Goal: Information Seeking & Learning: Learn about a topic

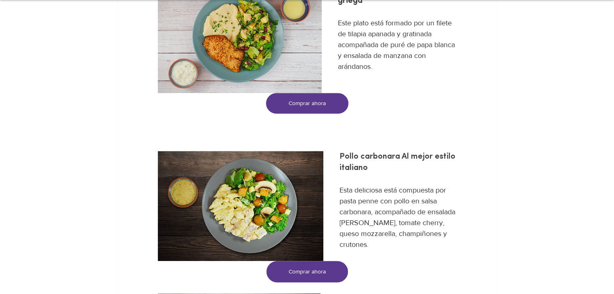
scroll to position [444, 0]
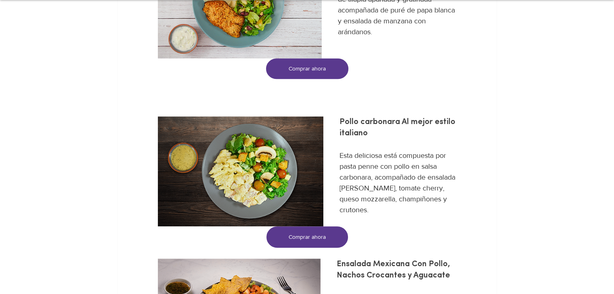
drag, startPoint x: 438, startPoint y: 228, endPoint x: 608, endPoint y: 133, distance: 194.6
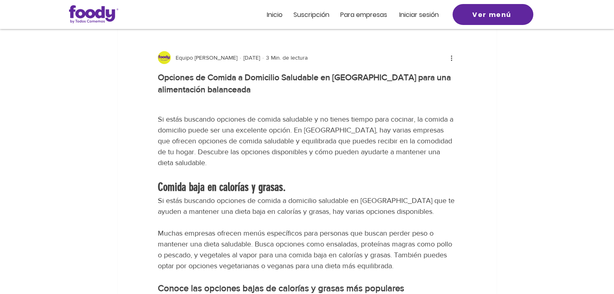
scroll to position [40, 0]
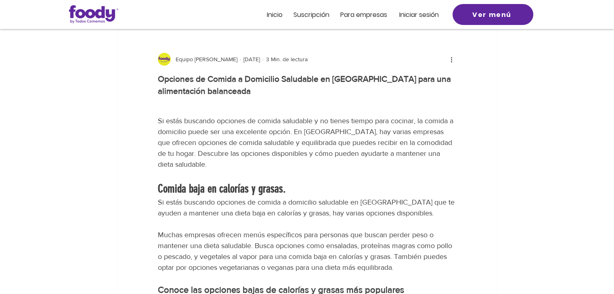
click at [363, 169] on span "Si estás buscando opciones de comida saludable y no tienes tiempo para cocinar,…" at bounding box center [306, 143] width 297 height 52
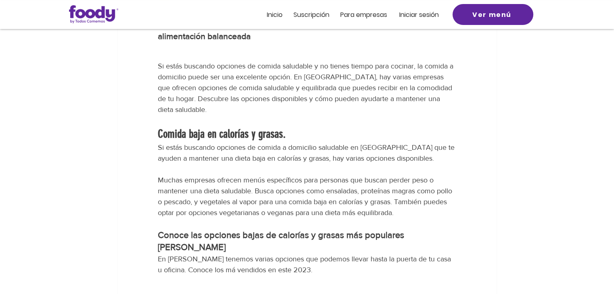
scroll to position [161, 0]
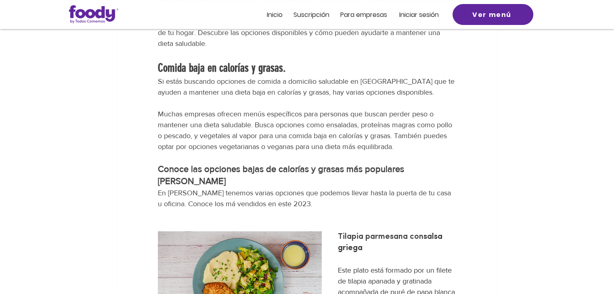
click at [354, 186] on span "Conoce las opciones bajas de calorías y grasas más populares [PERSON_NAME]" at bounding box center [282, 176] width 248 height 22
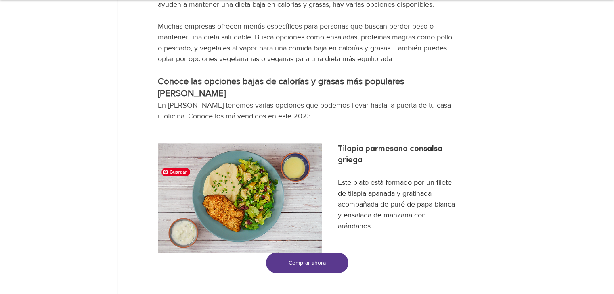
scroll to position [363, 0]
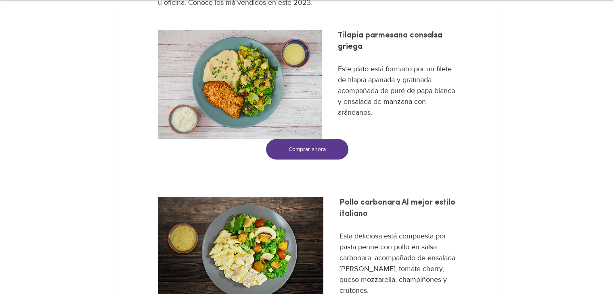
drag, startPoint x: 413, startPoint y: 72, endPoint x: 416, endPoint y: 76, distance: 4.9
click at [413, 52] on span "Tilapia parmesana con salsa griega" at bounding box center [307, 41] width 298 height 23
drag, startPoint x: 301, startPoint y: 171, endPoint x: 444, endPoint y: 94, distance: 162.4
click at [444, 94] on span "Este plato está formado por un filete de tilapia apanada y gratinada acompañada…" at bounding box center [307, 91] width 298 height 54
click at [422, 118] on span "Este plato está formado por un filete de tilapia apanada y gratinada acompañada…" at bounding box center [307, 91] width 298 height 54
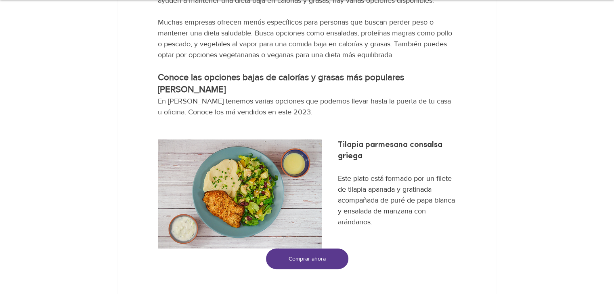
scroll to position [202, 0]
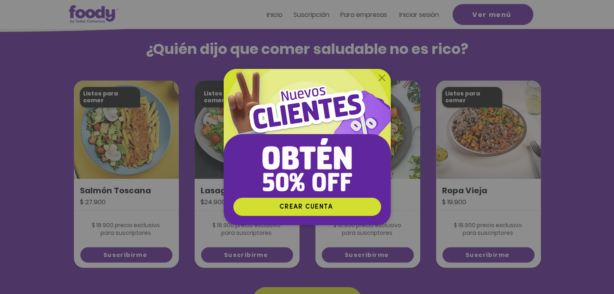
click at [380, 76] on icon "Volver al sitio" at bounding box center [381, 78] width 6 height 6
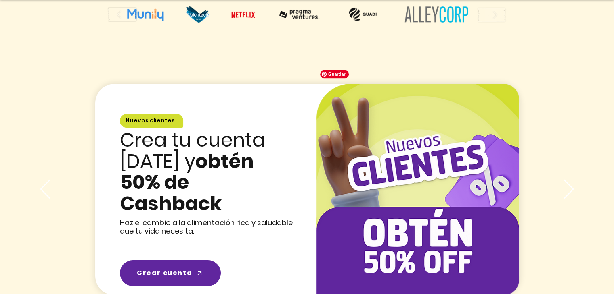
scroll to position [1210, 0]
